Goal: Entertainment & Leisure: Consume media (video, audio)

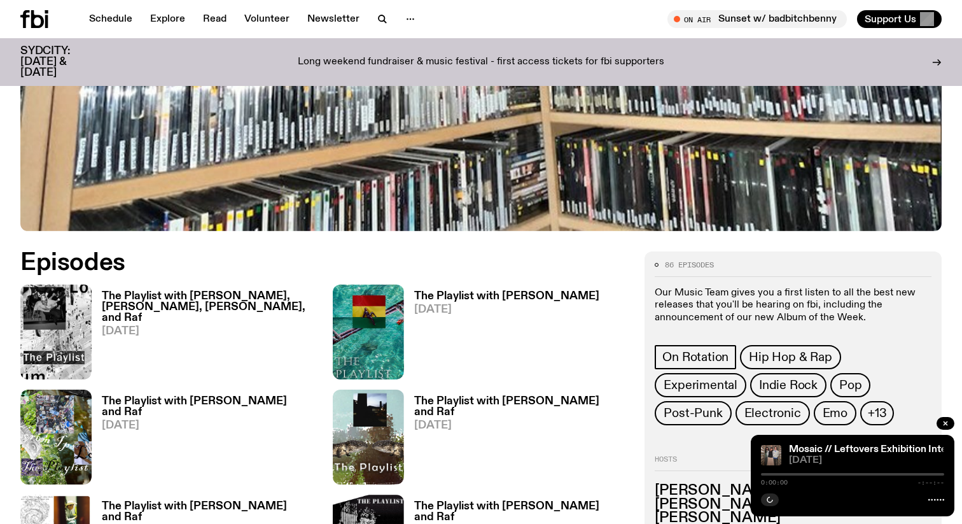
scroll to position [605, 0]
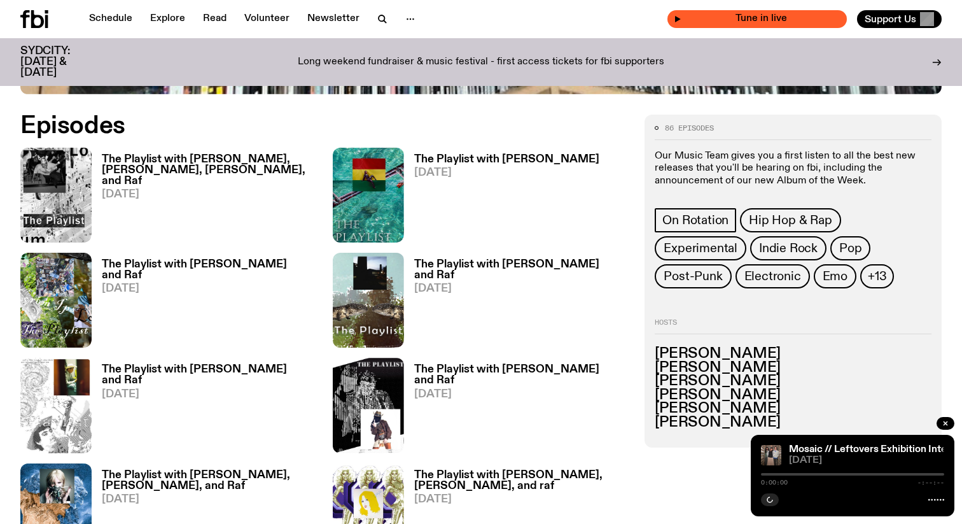
click at [731, 22] on span "Tune in live" at bounding box center [761, 19] width 159 height 10
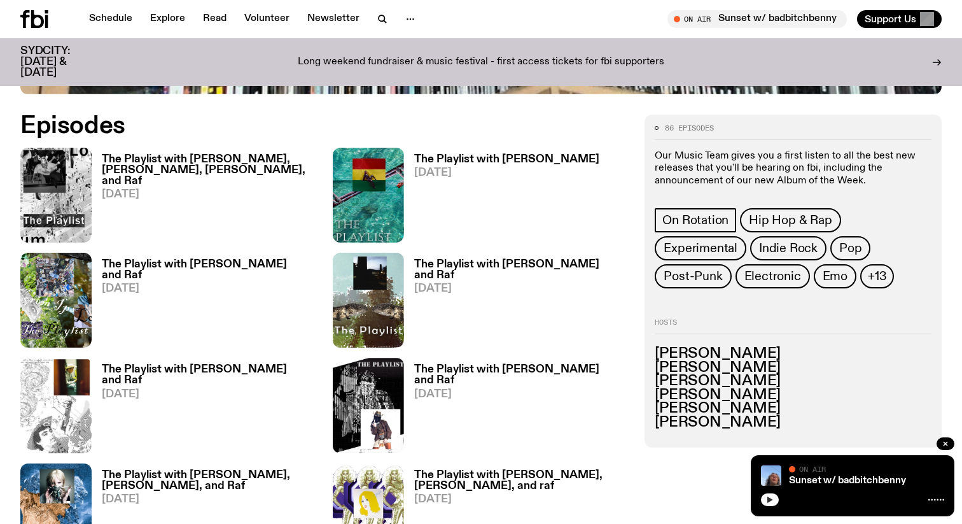
click at [769, 496] on icon "button" at bounding box center [770, 500] width 8 height 8
click at [888, 482] on link "Sunset w/ badbitchbenny" at bounding box center [847, 480] width 117 height 10
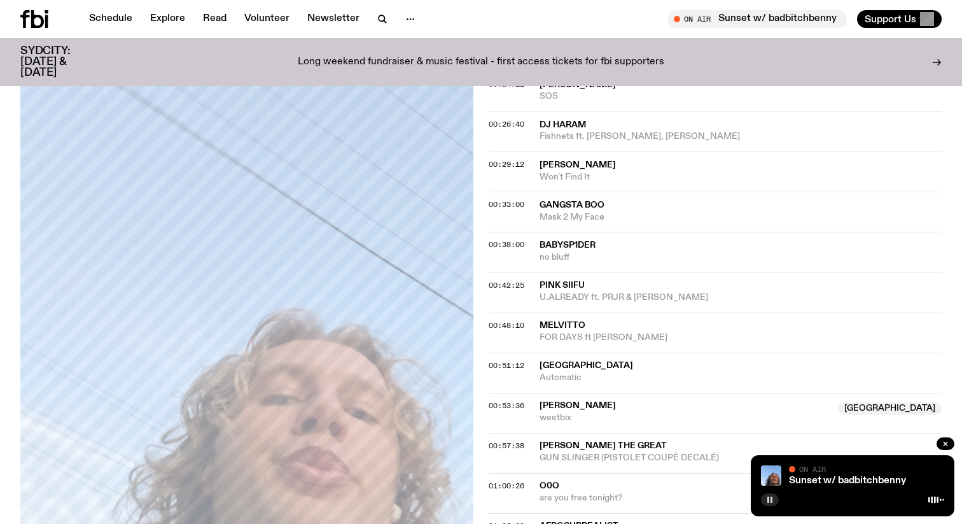
scroll to position [711, 0]
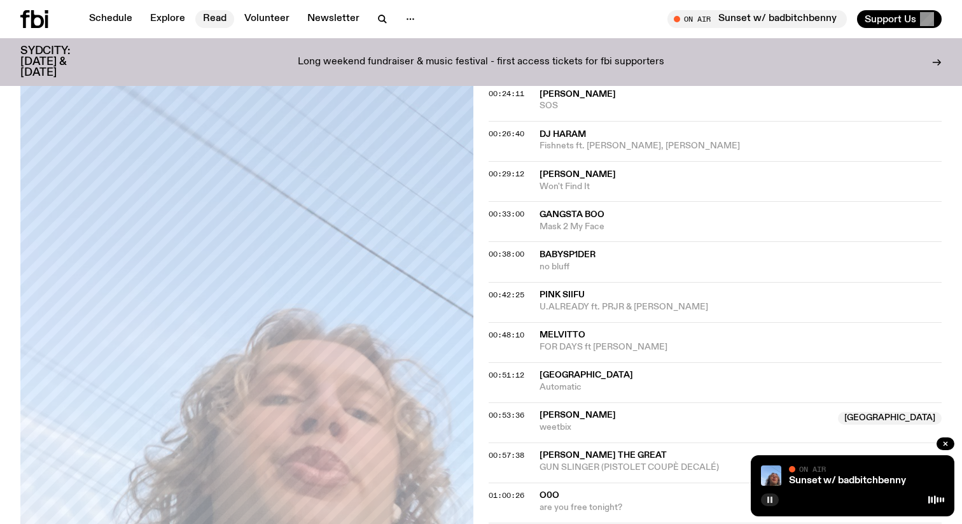
click at [214, 25] on link "Read" at bounding box center [214, 19] width 39 height 18
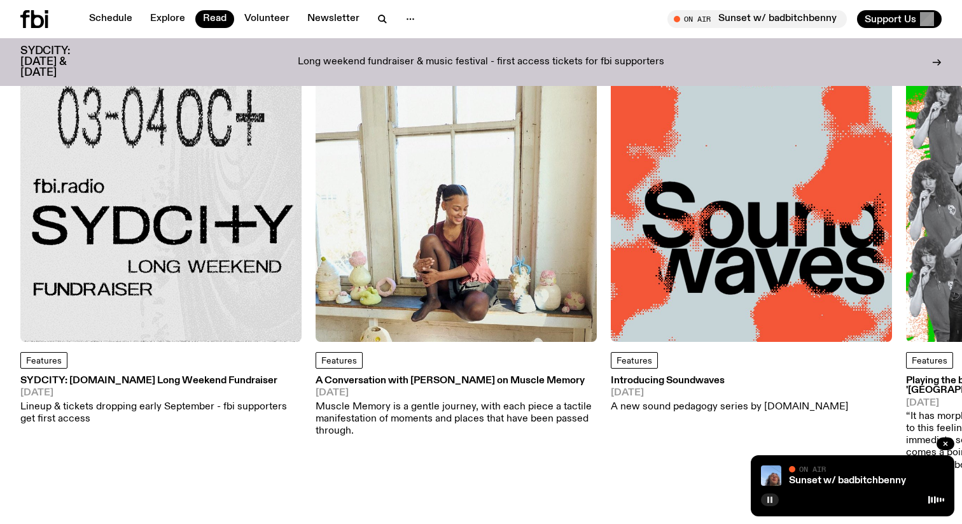
scroll to position [91, 0]
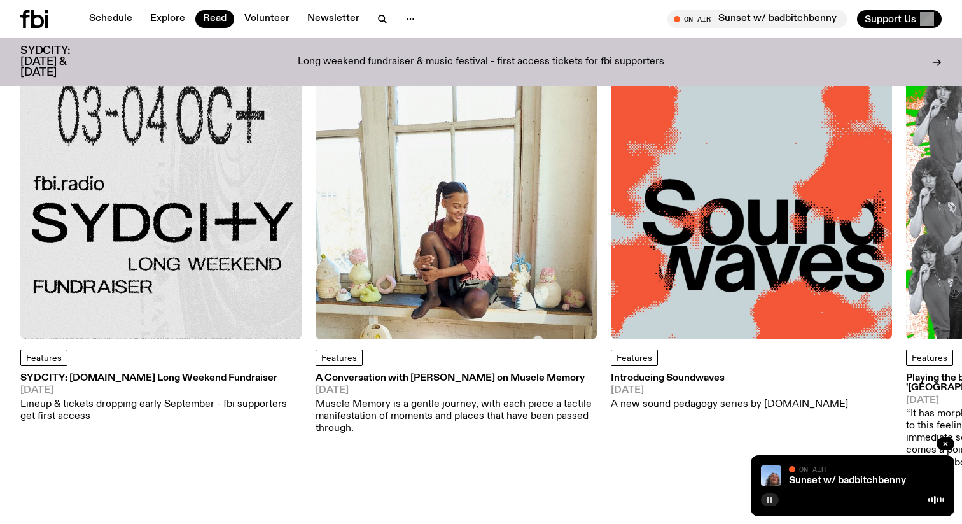
click at [375, 164] on img at bounding box center [456, 198] width 281 height 281
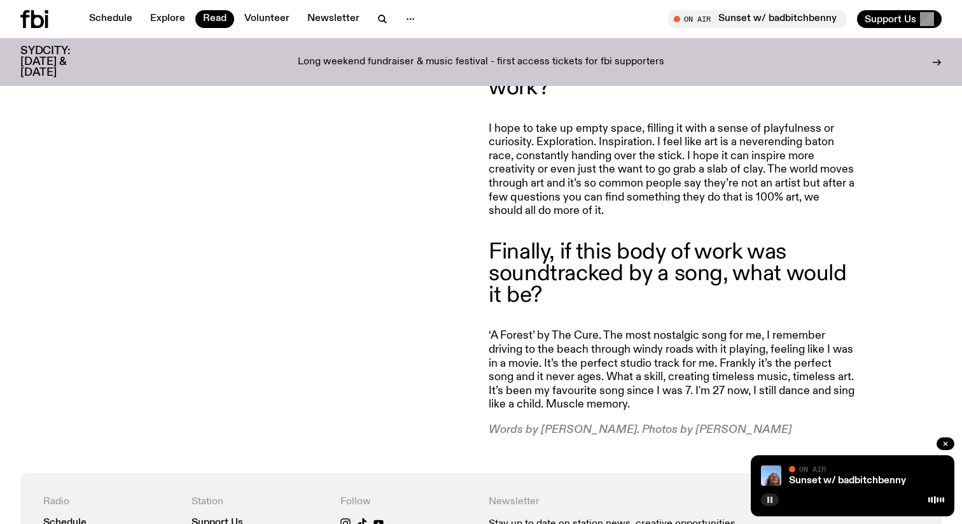
scroll to position [3176, 0]
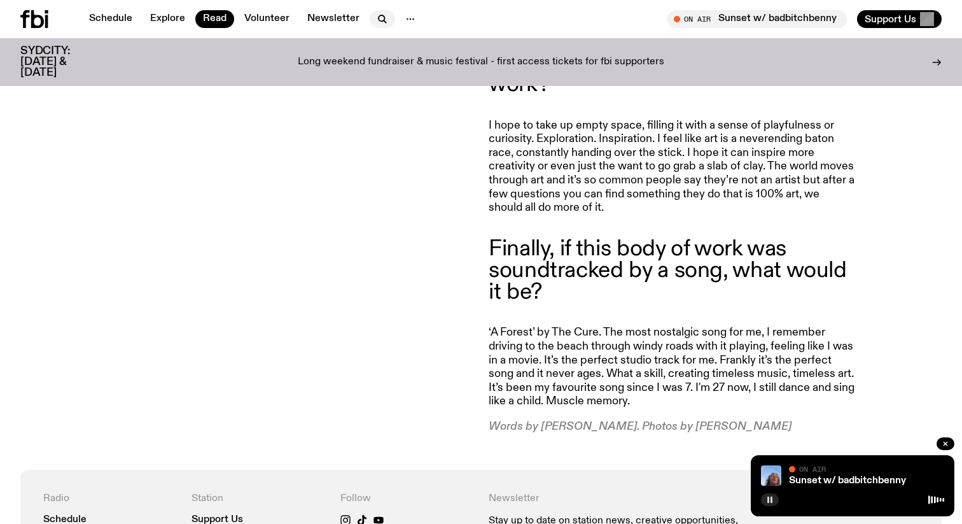
click at [375, 10] on button "button" at bounding box center [382, 19] width 25 height 18
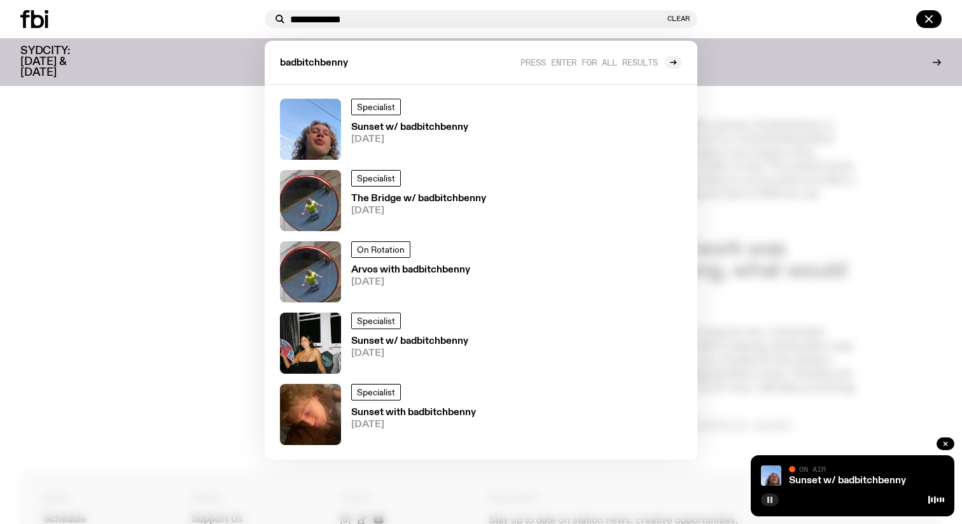
scroll to position [34, 0]
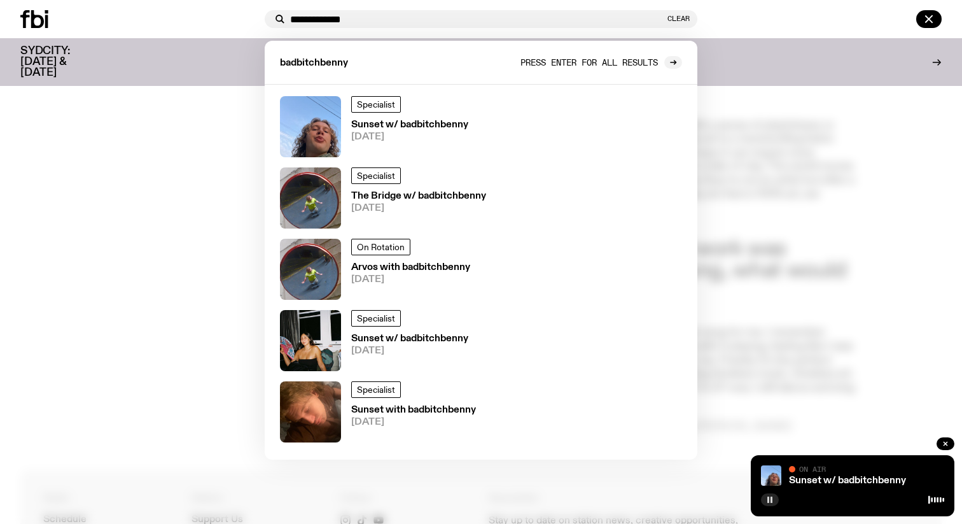
type input "**********"
click at [563, 62] on span "Press enter for all results" at bounding box center [589, 62] width 137 height 10
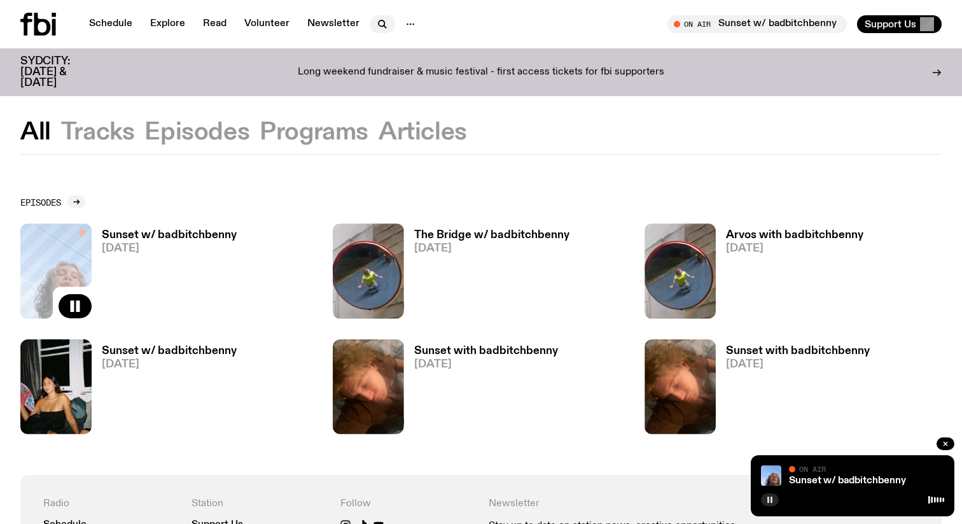
click at [380, 22] on icon "button" at bounding box center [382, 23] width 6 height 6
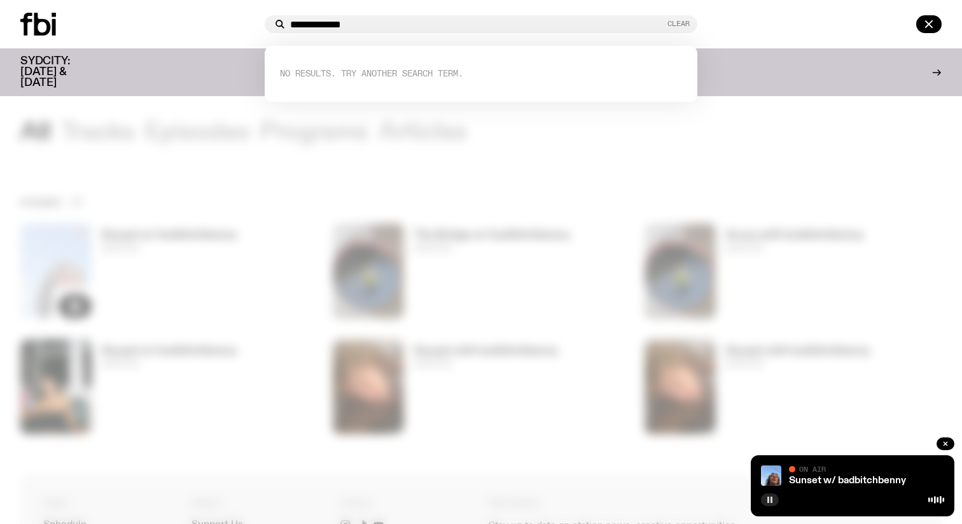
type input "**********"
click at [684, 20] on button "Clear" at bounding box center [679, 23] width 22 height 7
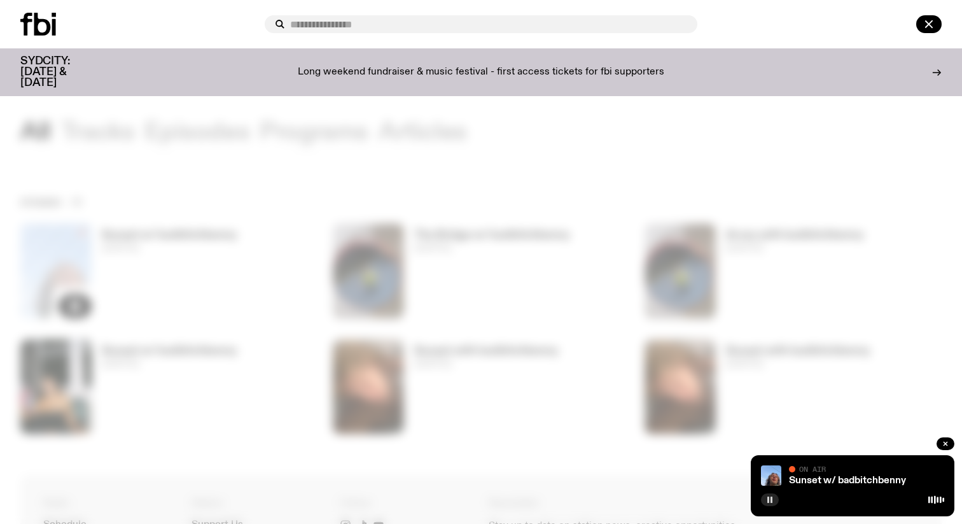
click at [286, 173] on div at bounding box center [481, 262] width 962 height 524
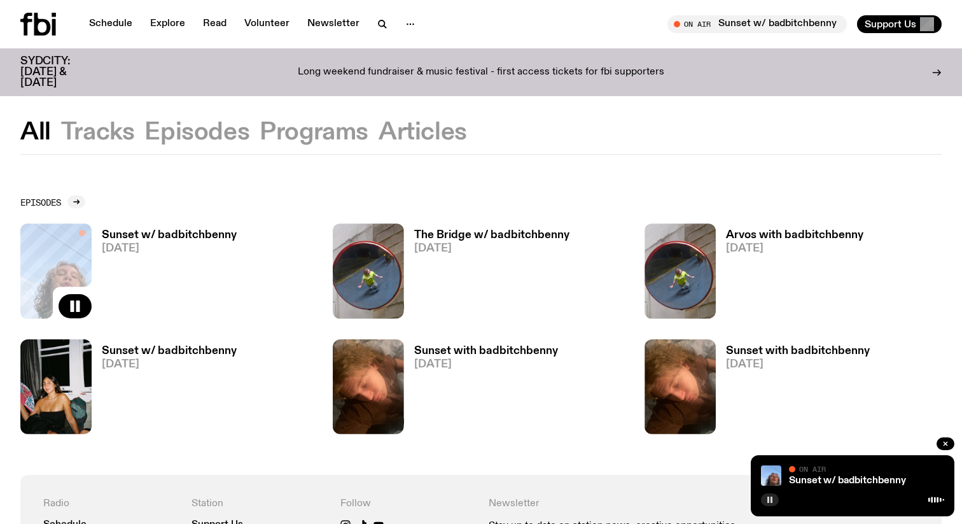
click at [157, 235] on h3 "Sunset w/ badbitchbenny" at bounding box center [169, 235] width 135 height 11
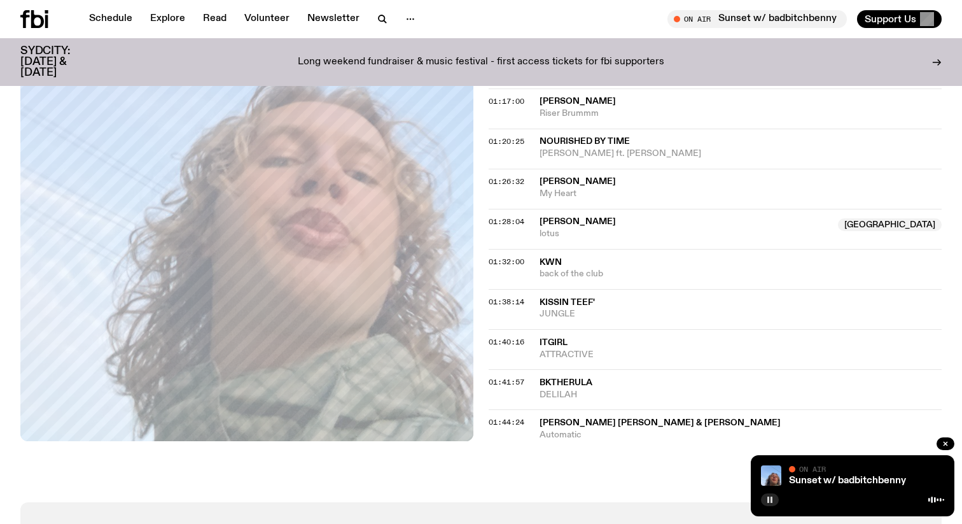
scroll to position [1251, 0]
